Goal: Task Accomplishment & Management: Manage account settings

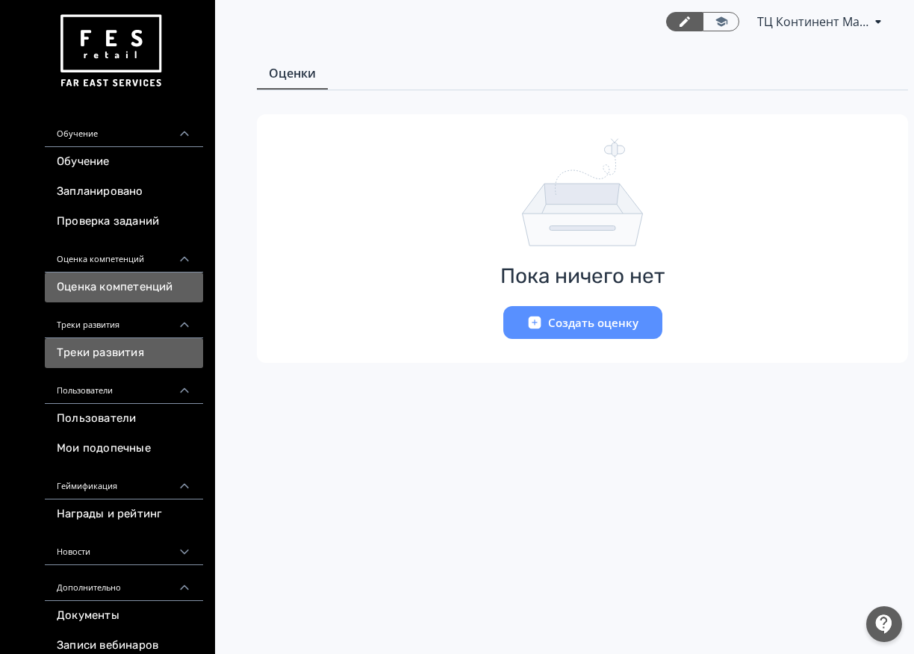
click at [171, 349] on link "Треки развития" at bounding box center [124, 353] width 158 height 30
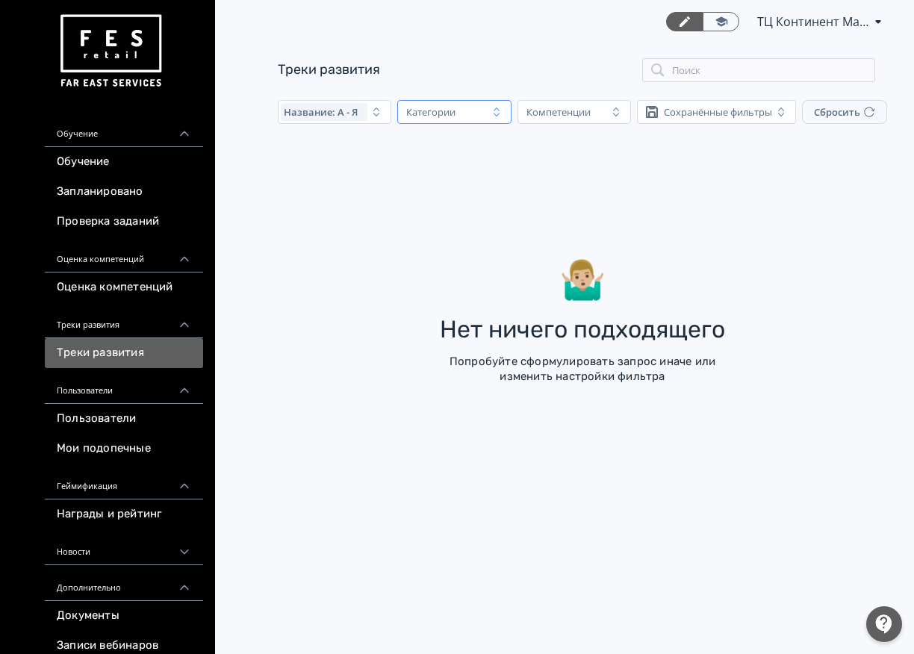
click at [473, 114] on div "Категории" at bounding box center [443, 112] width 87 height 18
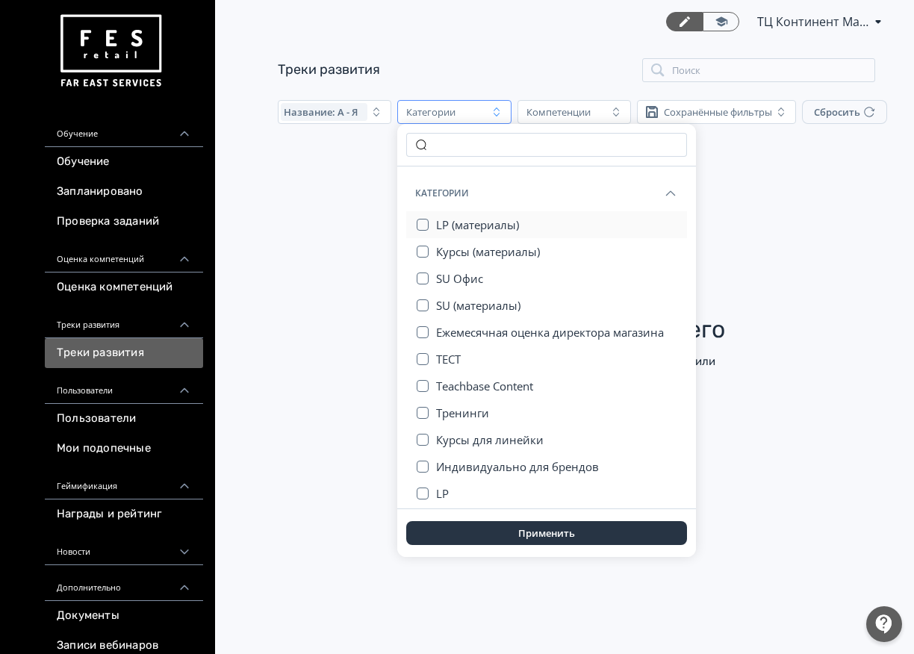
click at [473, 220] on span "LP (материалы)" at bounding box center [477, 224] width 83 height 15
click at [469, 533] on button "Применить" at bounding box center [546, 533] width 281 height 24
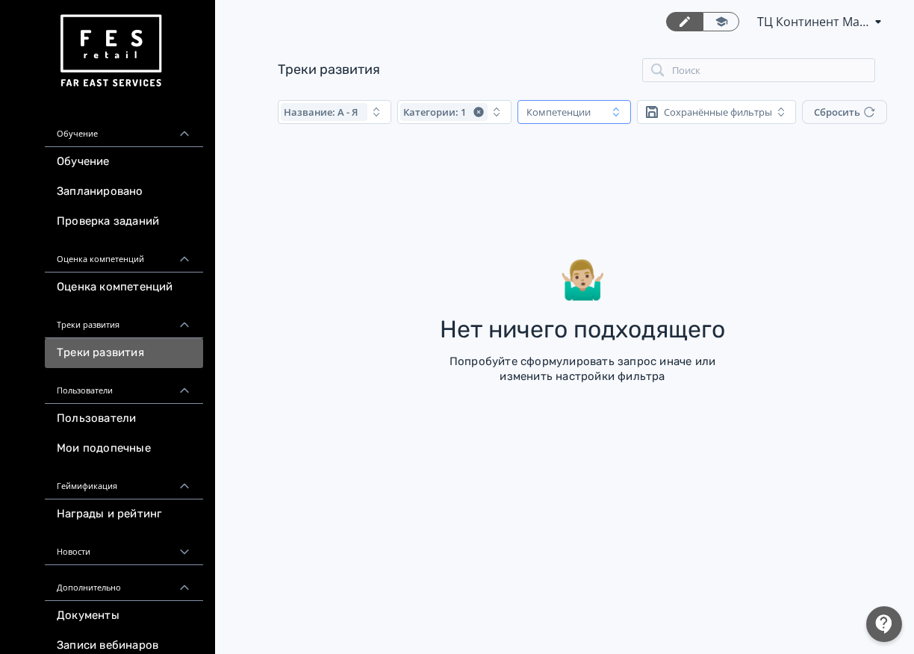
click at [571, 110] on div "Компетенции" at bounding box center [559, 112] width 64 height 12
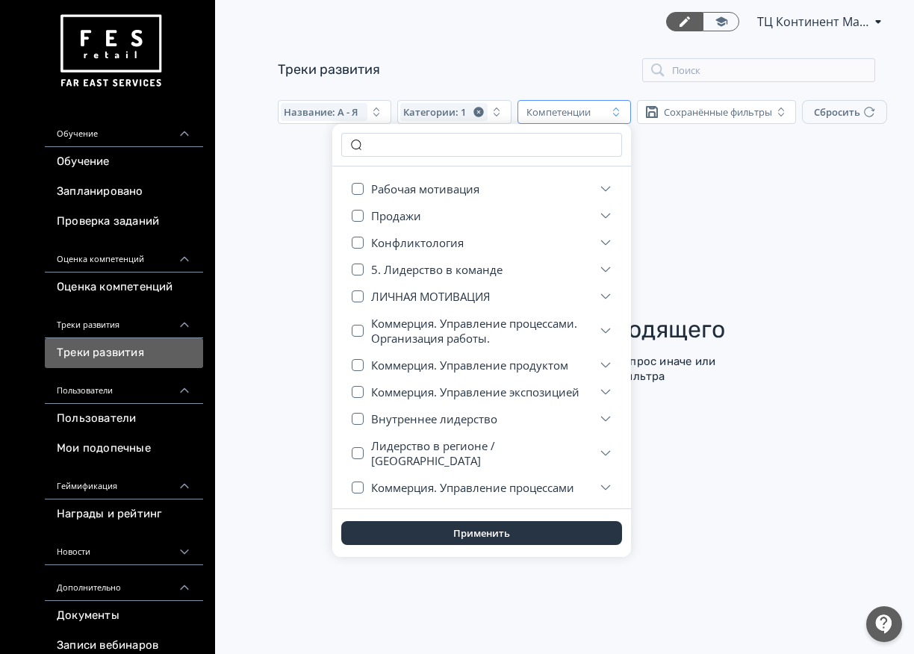
click at [678, 203] on div "🤷🏼‍♂️ [PERSON_NAME] ничего подходящего Попробуйте сформулировать запрос иначе и…" at bounding box center [583, 254] width 610 height 226
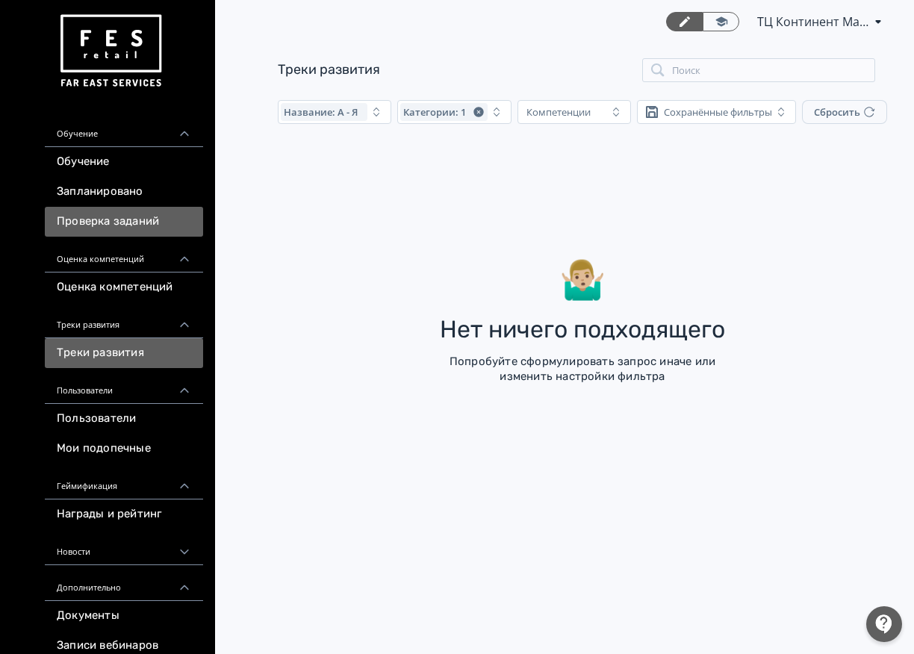
click at [120, 225] on link "Проверка заданий" at bounding box center [124, 222] width 158 height 30
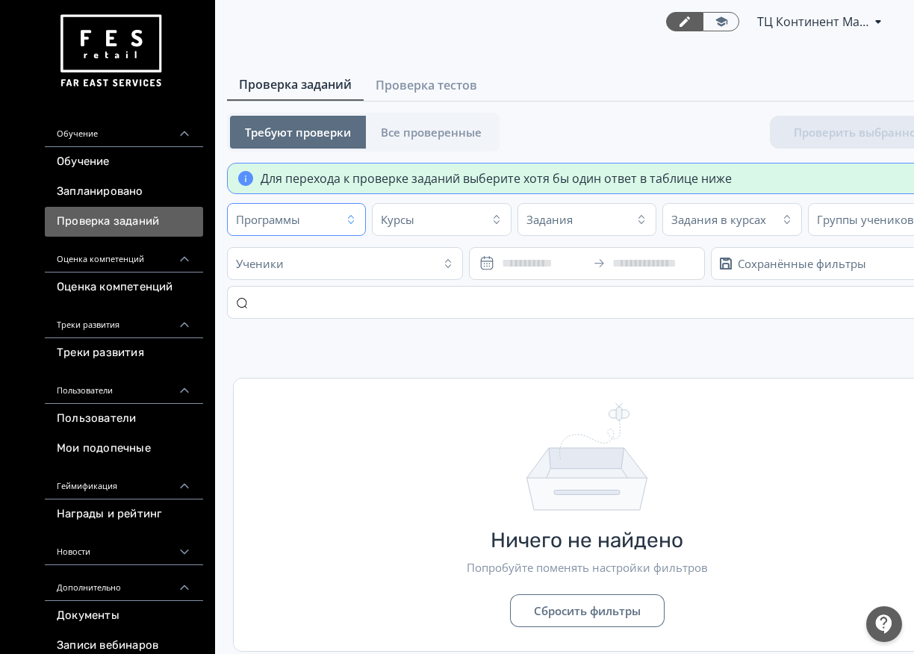
click at [311, 225] on div "Программы" at bounding box center [284, 220] width 105 height 24
click at [437, 338] on icon at bounding box center [376, 348] width 143 height 90
click at [334, 250] on input "text" at bounding box center [376, 257] width 281 height 24
click at [644, 336] on td "Ничего не найдено Попробуйте поменять настройки фильтров Сбросить фильтры" at bounding box center [587, 494] width 720 height 329
click at [462, 139] on span "Все проверенные" at bounding box center [431, 132] width 101 height 15
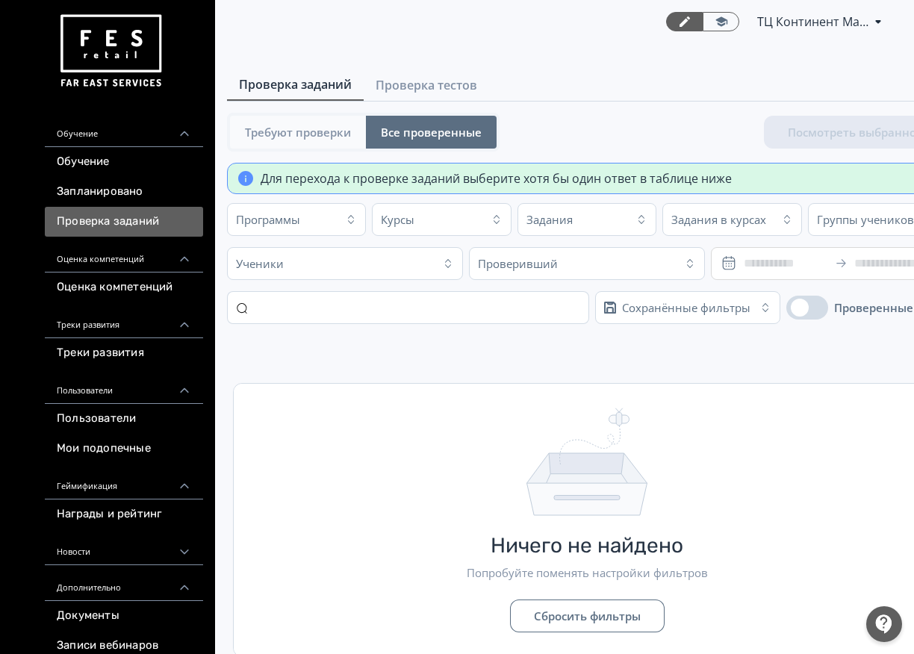
click at [322, 131] on span "Требуют проверки" at bounding box center [298, 132] width 106 height 15
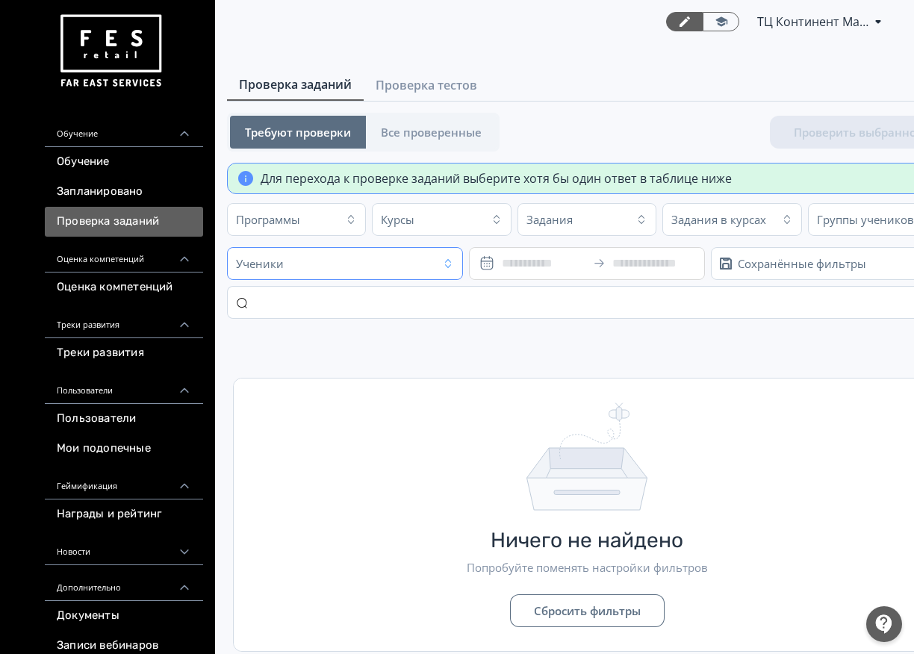
click at [345, 264] on div "Ученики" at bounding box center [333, 264] width 202 height 24
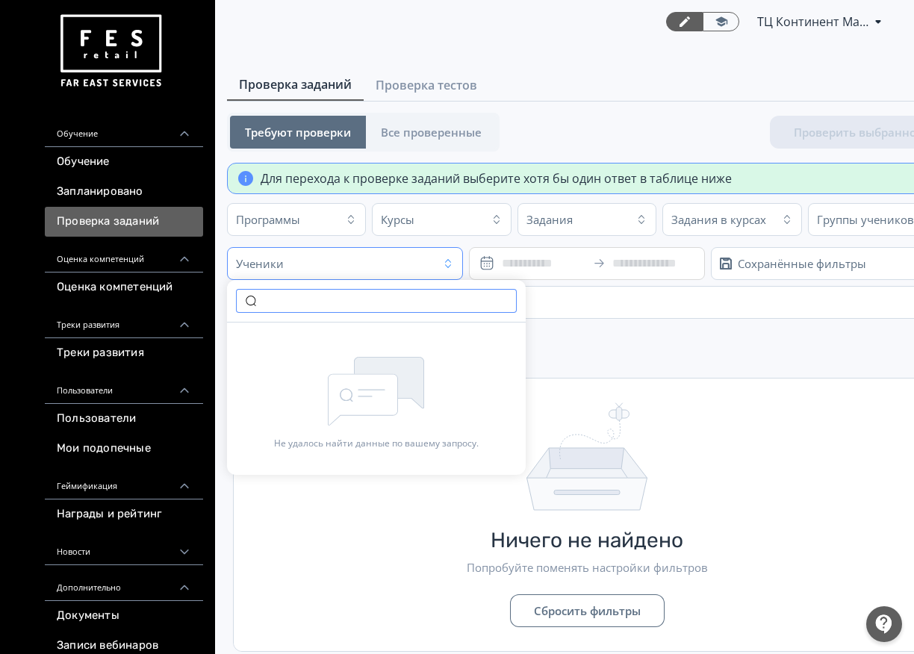
click at [347, 302] on input "text" at bounding box center [376, 301] width 281 height 24
type input "******"
click at [625, 344] on td "Ничего не найдено Попробуйте поменять настройки фильтров Сбросить фильтры" at bounding box center [587, 494] width 720 height 329
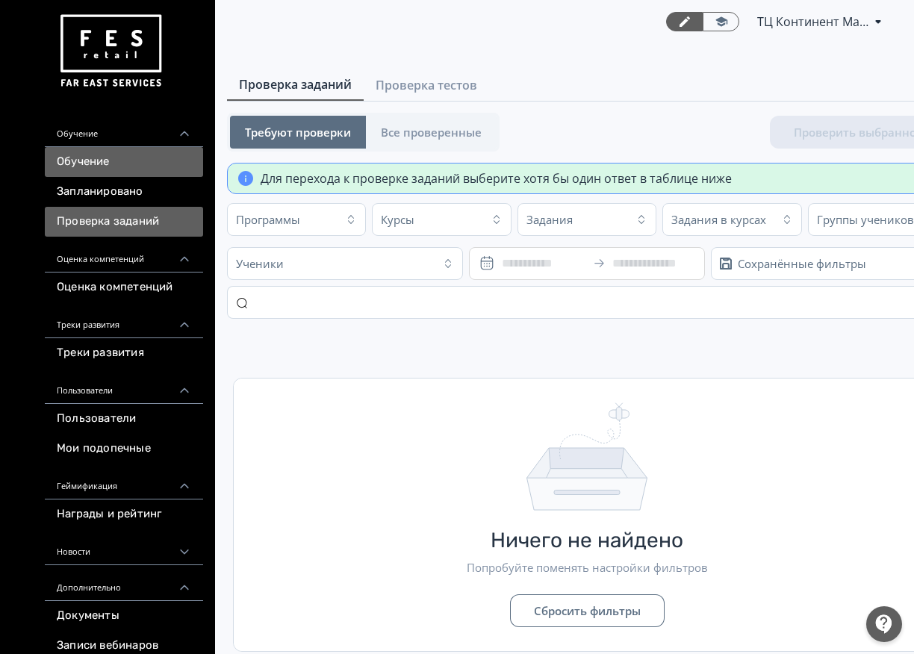
click at [90, 164] on link "Обучение" at bounding box center [124, 162] width 158 height 30
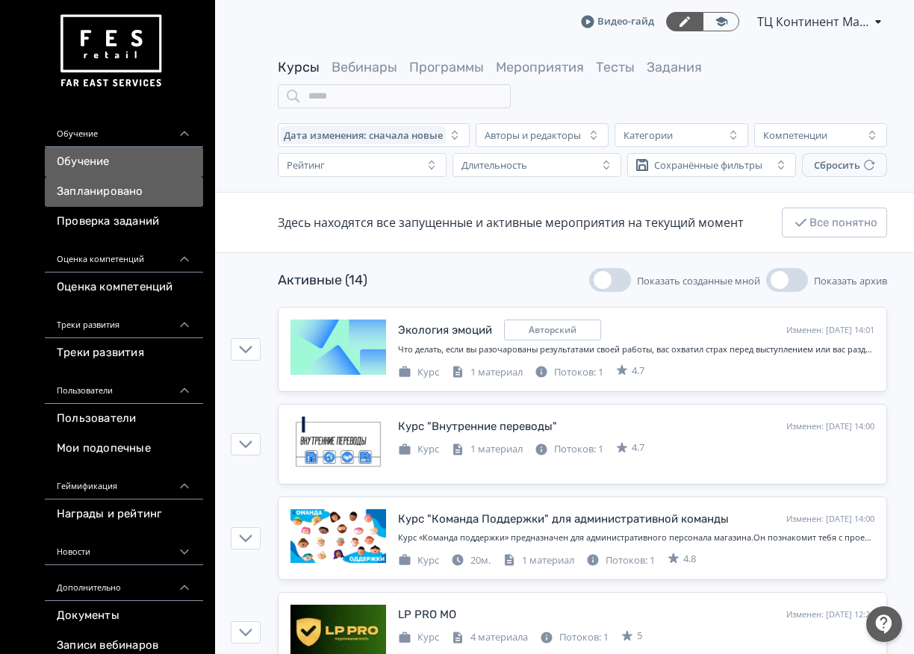
click at [143, 195] on link "Запланировано" at bounding box center [124, 192] width 158 height 30
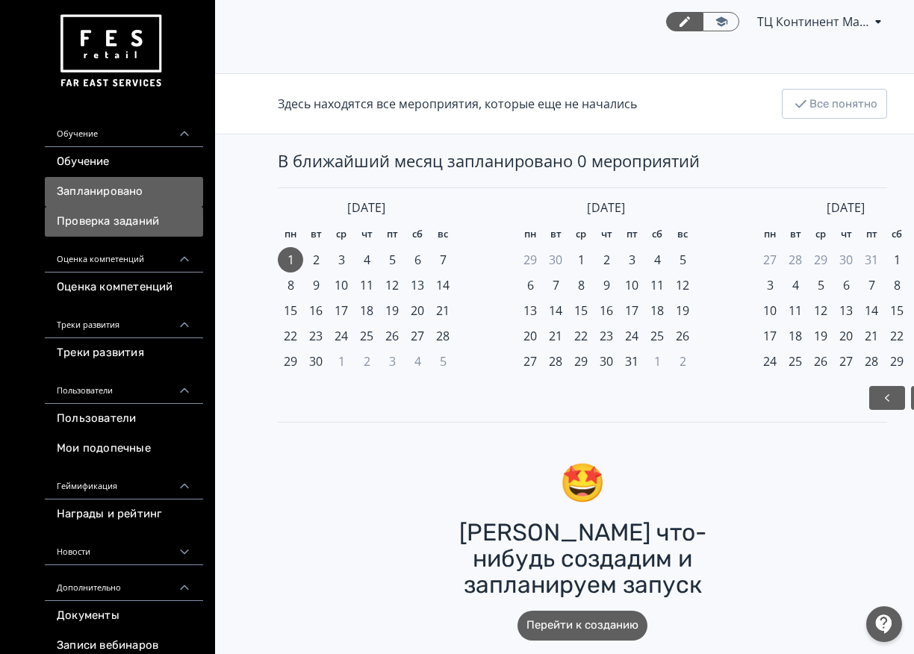
click at [113, 229] on link "Проверка заданий" at bounding box center [124, 222] width 158 height 30
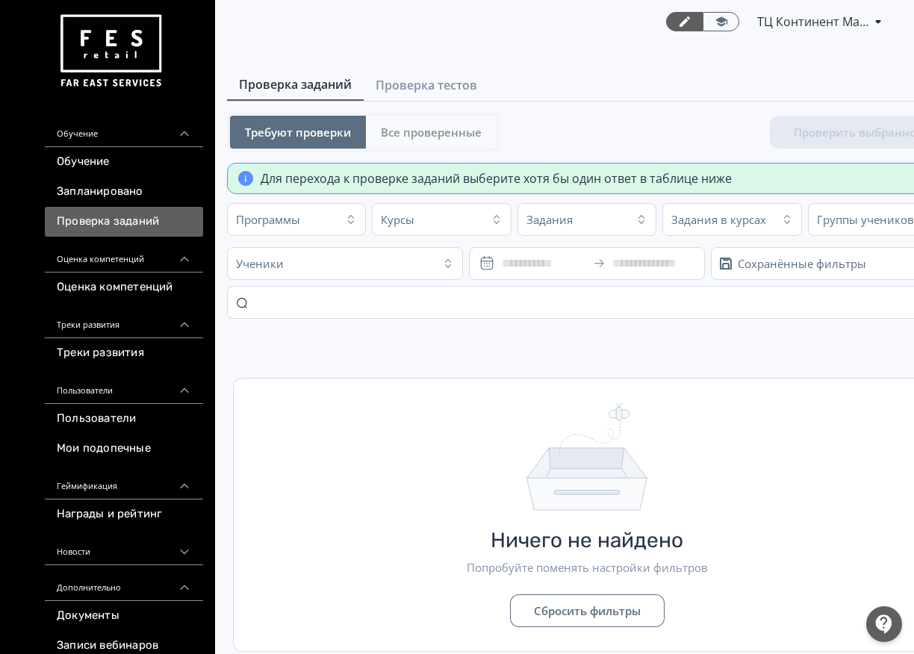
click at [411, 132] on span "Все проверенные" at bounding box center [431, 132] width 101 height 15
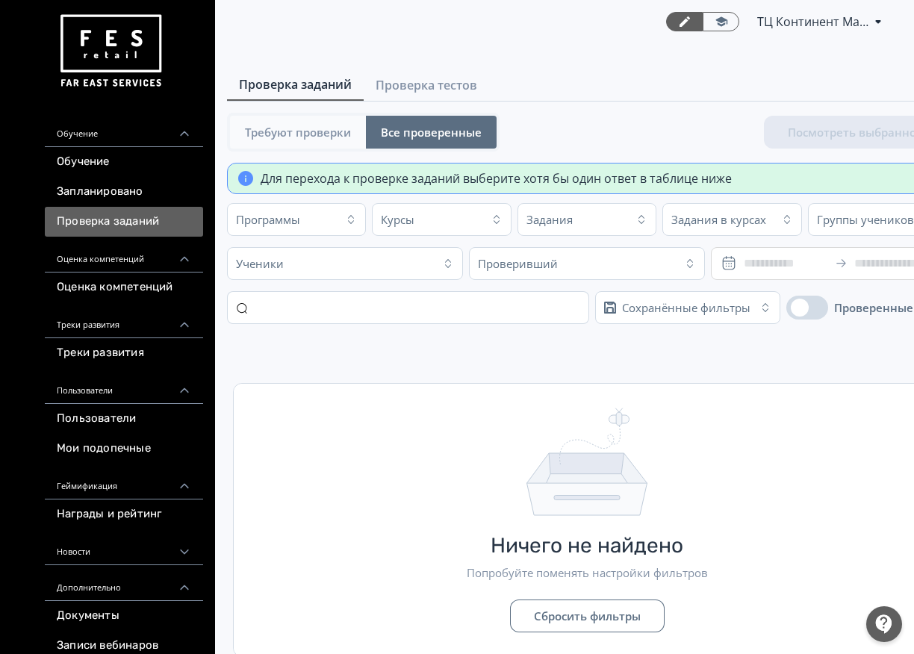
click at [307, 123] on button "Требуют проверки" at bounding box center [298, 132] width 136 height 33
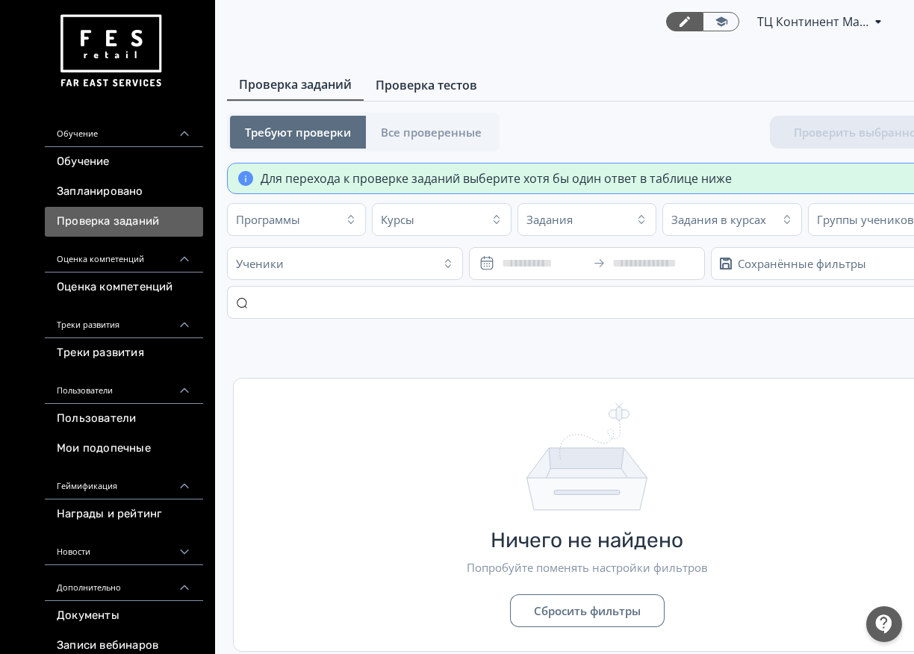
click at [414, 80] on span "Проверка тестов" at bounding box center [427, 85] width 102 height 18
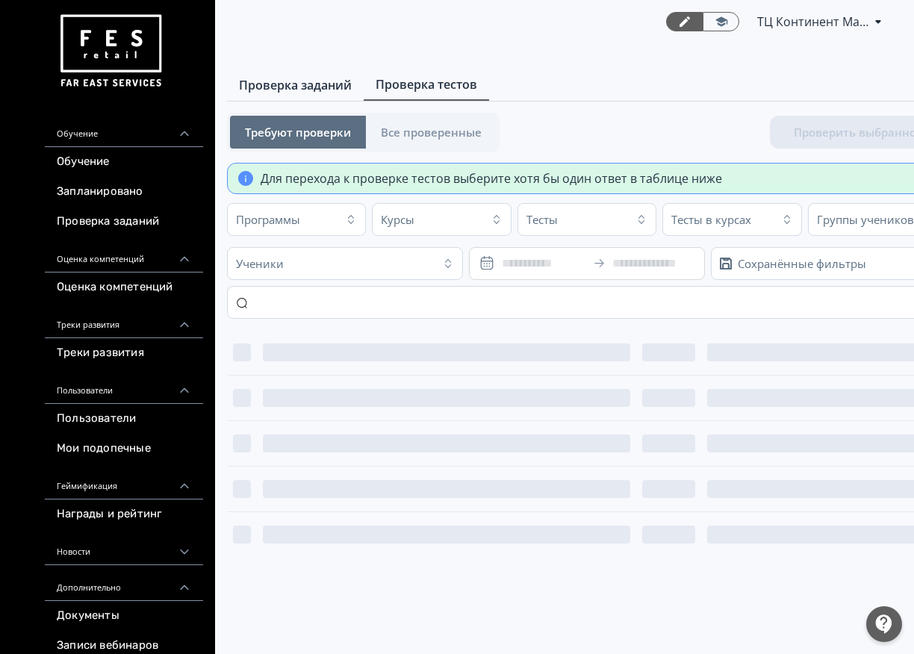
click at [332, 81] on span "Проверка заданий" at bounding box center [295, 85] width 113 height 18
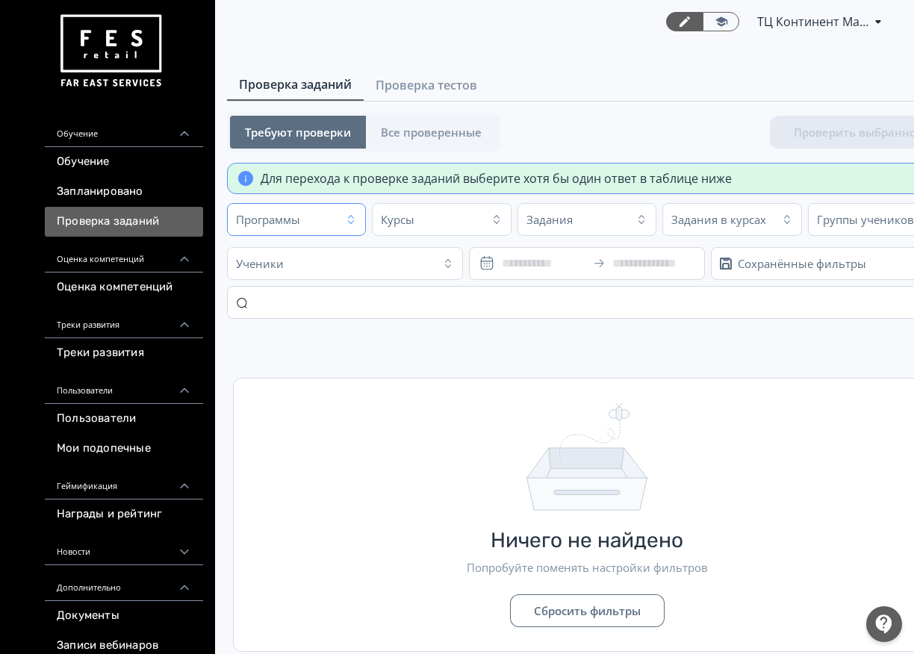
click at [342, 214] on button "Программы" at bounding box center [296, 219] width 139 height 33
click at [342, 264] on input "text" at bounding box center [376, 257] width 281 height 24
type input "**"
click at [358, 341] on icon at bounding box center [363, 356] width 70 height 52
click at [505, 258] on icon "button" at bounding box center [502, 257] width 10 height 10
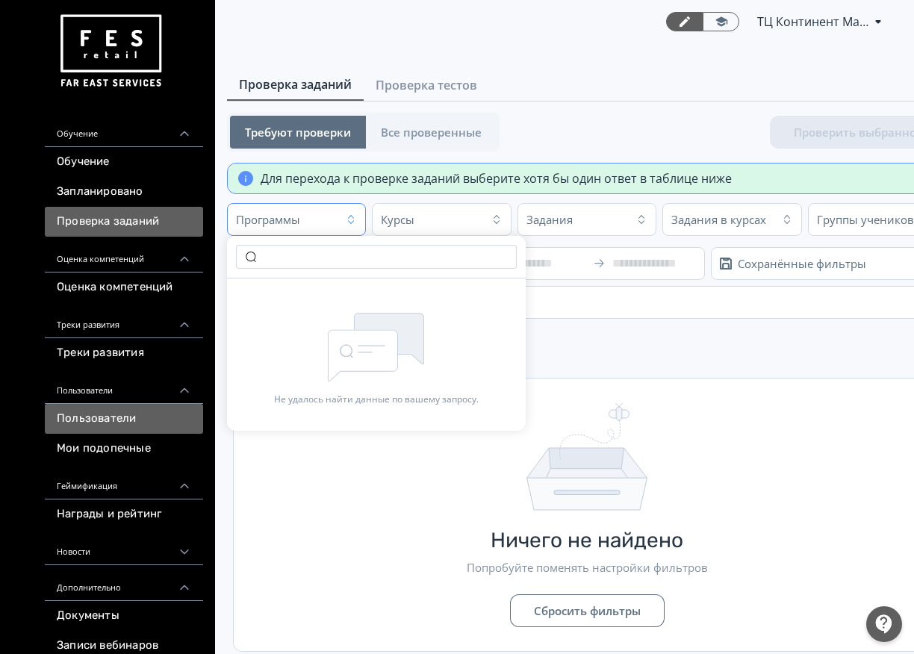
click at [126, 418] on link "Пользователи" at bounding box center [124, 419] width 158 height 30
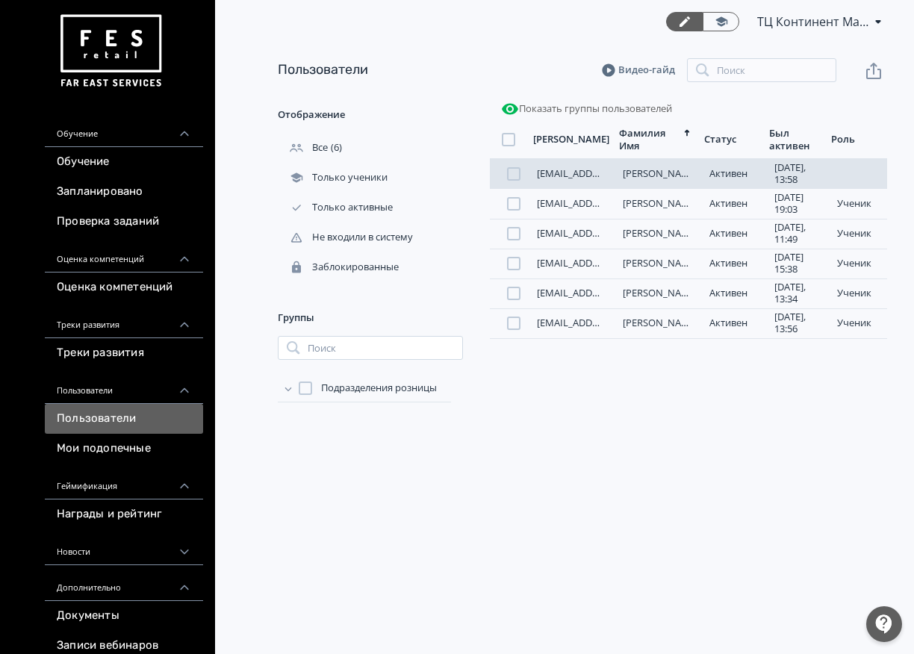
click at [596, 175] on link "[EMAIL_ADDRESS][DOMAIN_NAME]" at bounding box center [616, 173] width 158 height 13
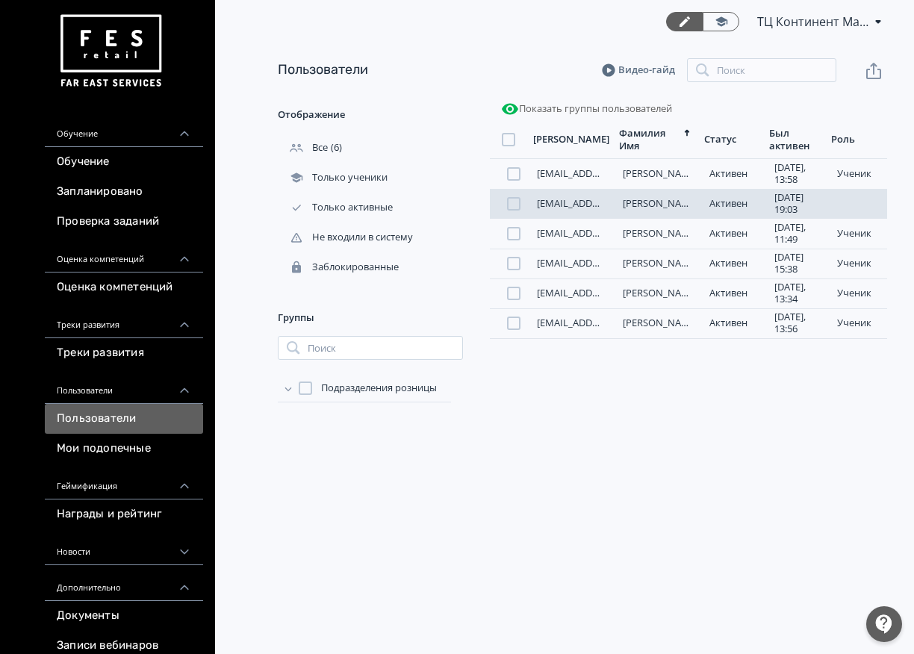
click at [663, 207] on link "[PERSON_NAME]" at bounding box center [660, 202] width 75 height 13
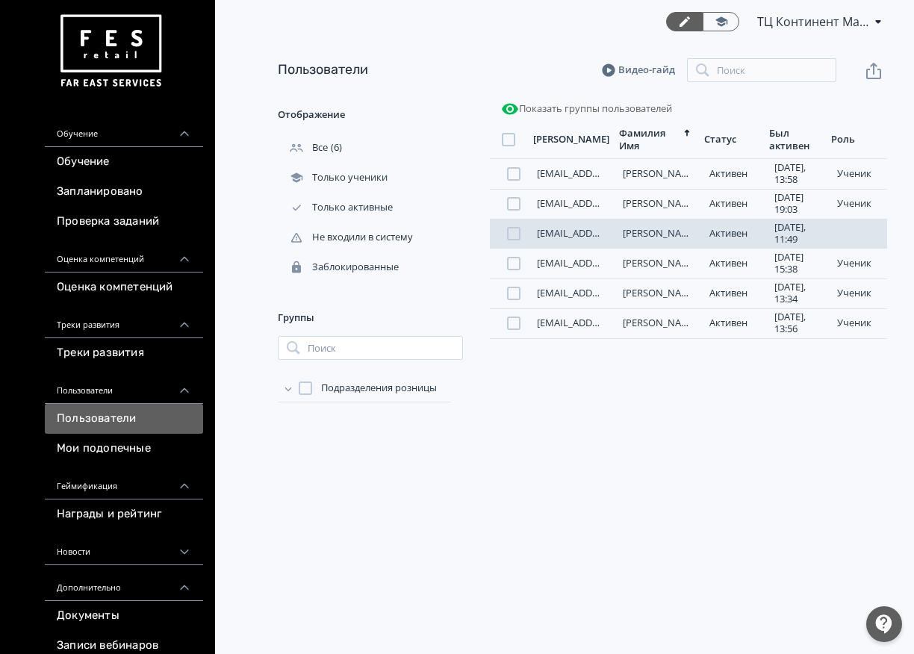
click at [568, 237] on link "[EMAIL_ADDRESS][DOMAIN_NAME]" at bounding box center [616, 232] width 158 height 13
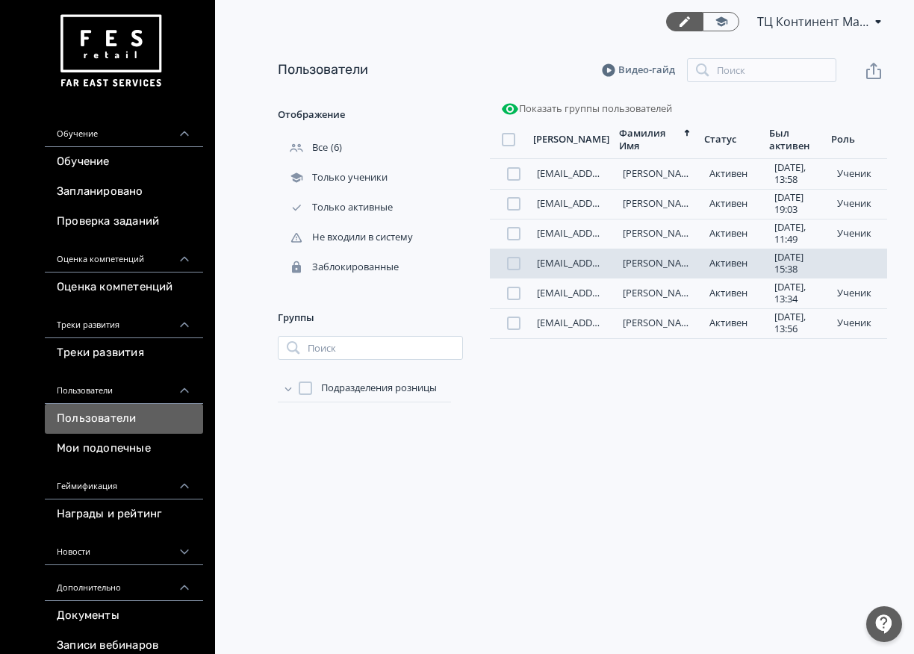
click at [654, 270] on link "[PERSON_NAME]" at bounding box center [660, 262] width 75 height 13
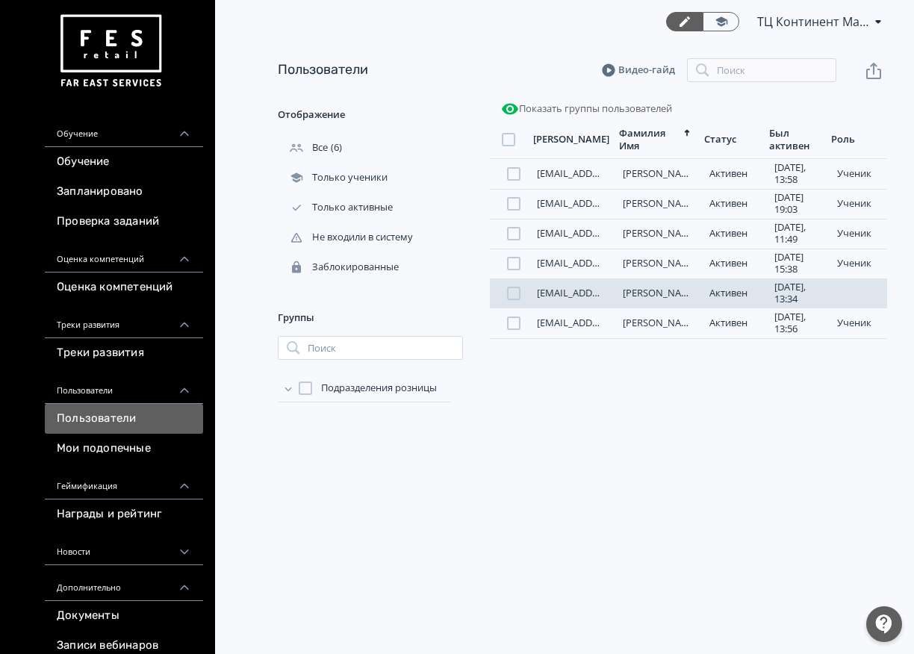
click at [650, 300] on link "[PERSON_NAME]" at bounding box center [660, 292] width 75 height 13
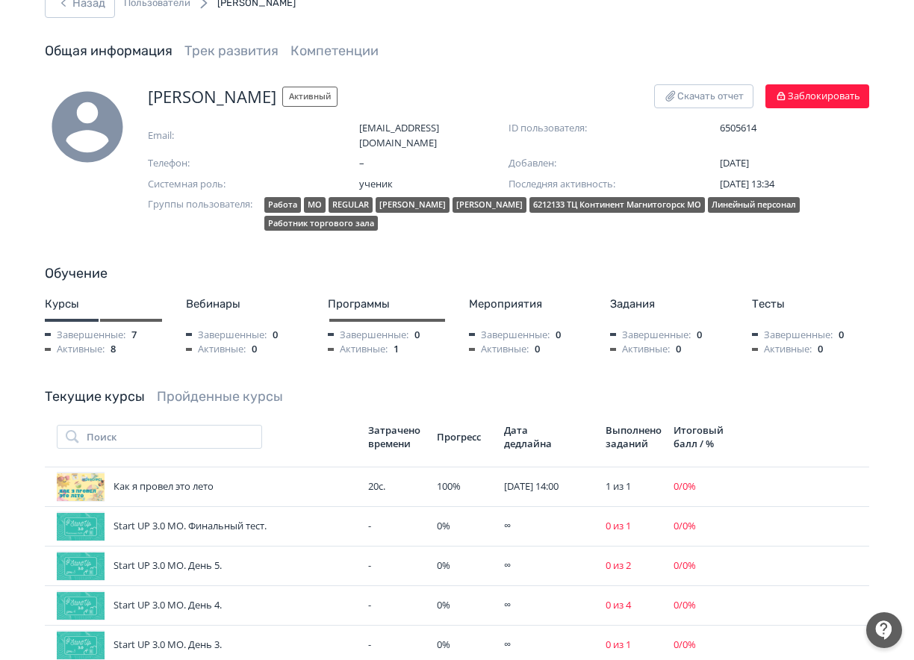
scroll to position [75, 0]
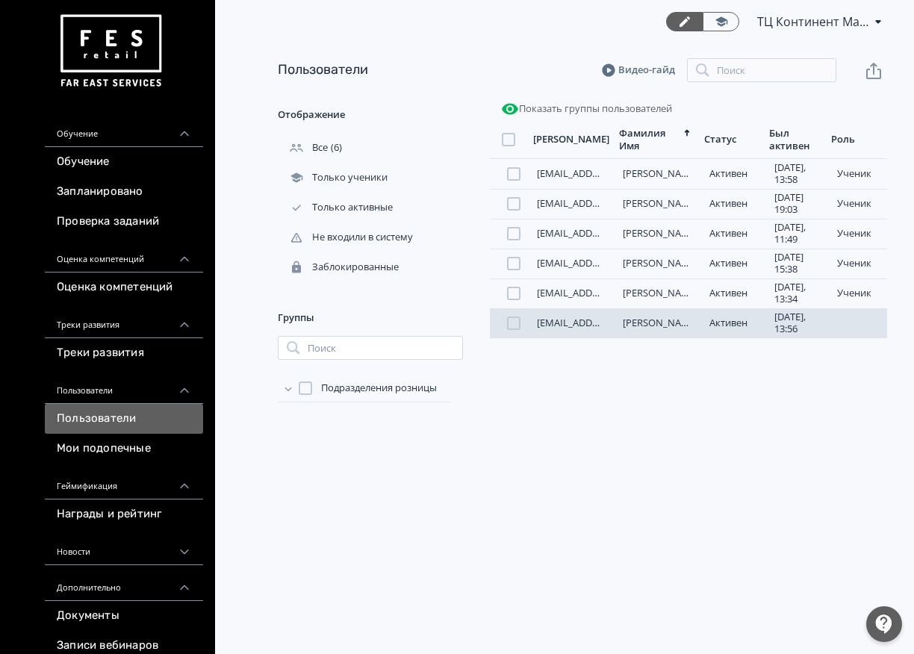
click at [639, 329] on link "[PERSON_NAME]" at bounding box center [660, 322] width 75 height 13
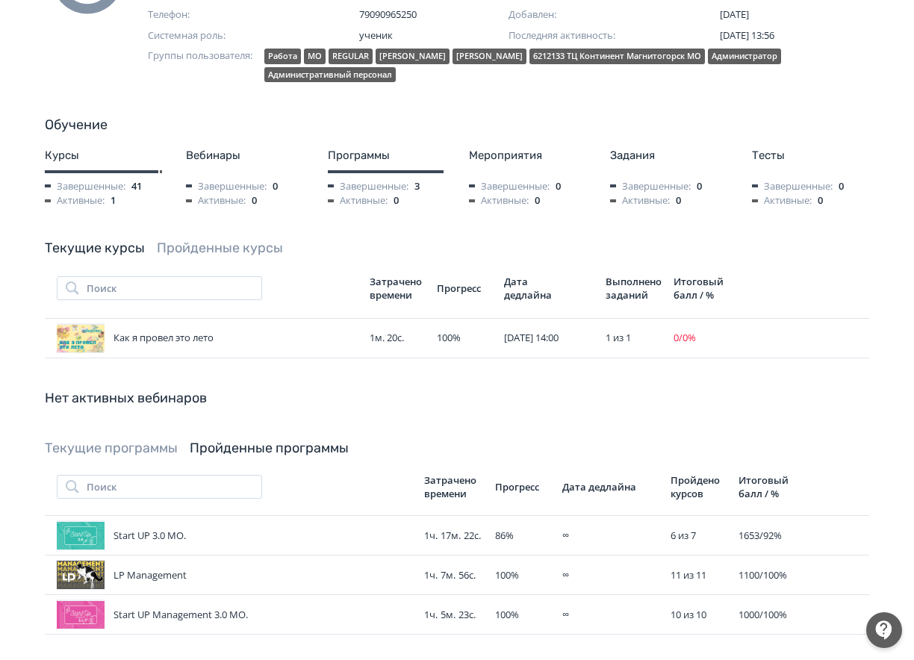
scroll to position [224, 0]
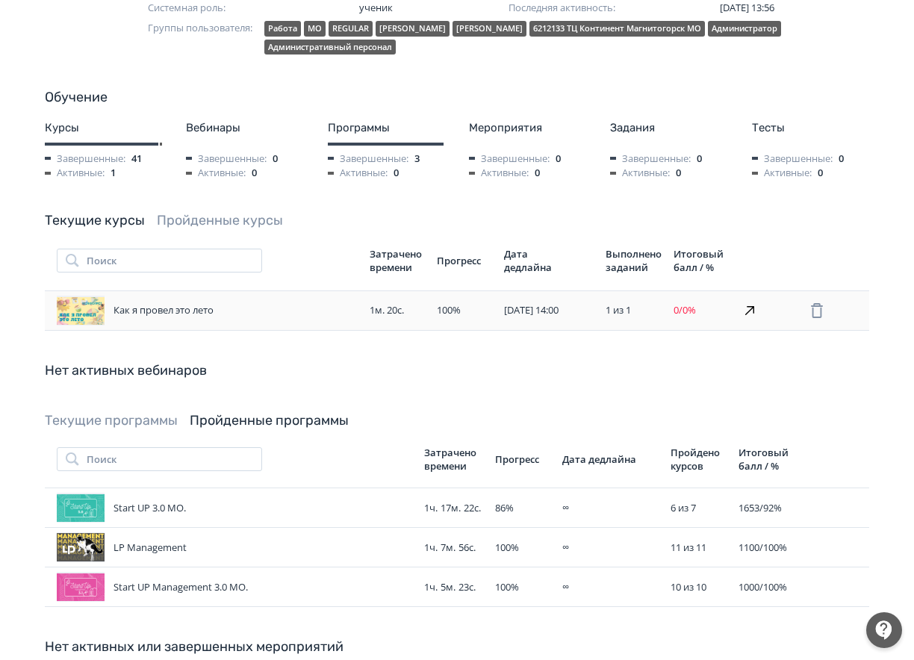
click at [639, 303] on div "1 из 1" at bounding box center [634, 310] width 56 height 15
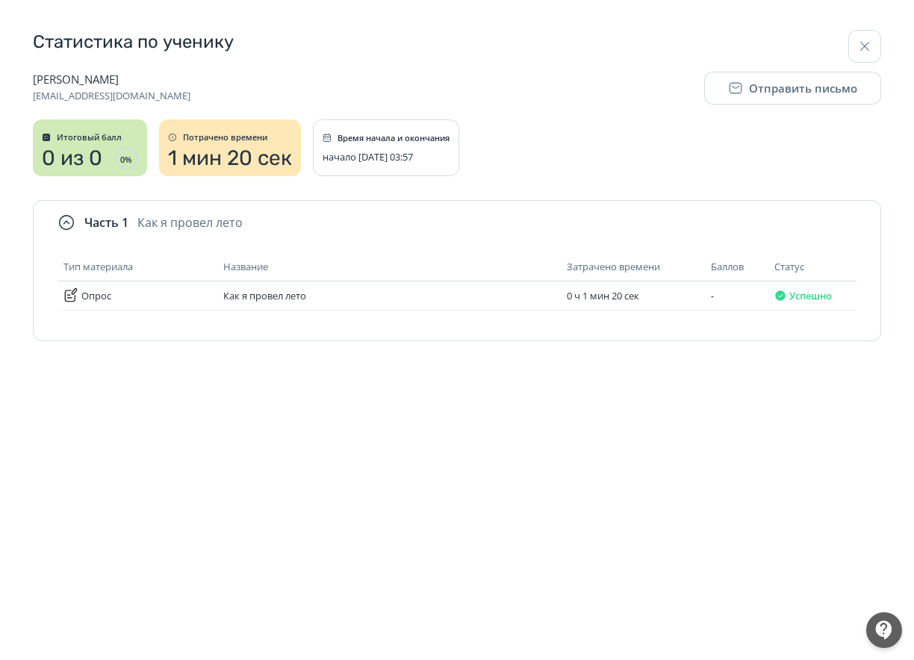
click at [99, 158] on span "0 из 0" at bounding box center [72, 158] width 61 height 24
click at [394, 163] on span "начало [DATE] 03:57" at bounding box center [368, 157] width 90 height 12
